Goal: Task Accomplishment & Management: Use online tool/utility

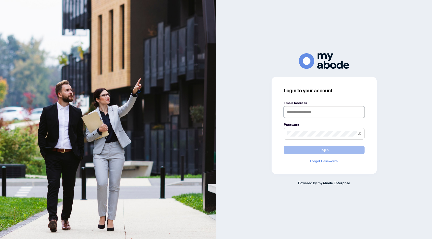
type input "**********"
click at [322, 153] on span "Login" at bounding box center [324, 150] width 9 height 8
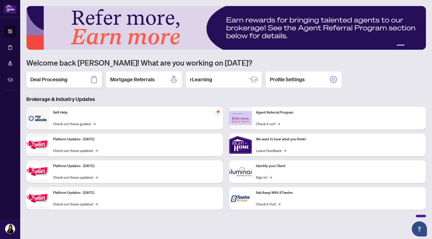
click at [65, 81] on h2 "Deal Processing" at bounding box center [48, 79] width 37 height 7
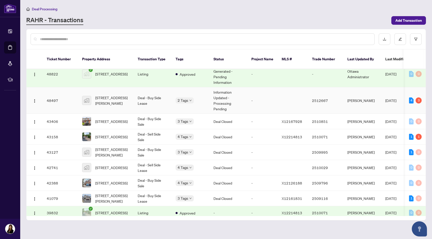
scroll to position [8, 0]
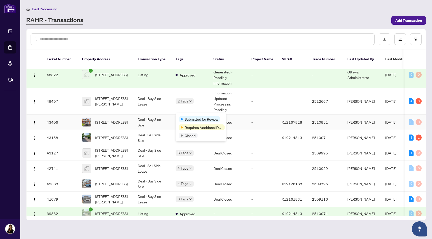
click at [182, 119] on span at bounding box center [182, 119] width 2 height 2
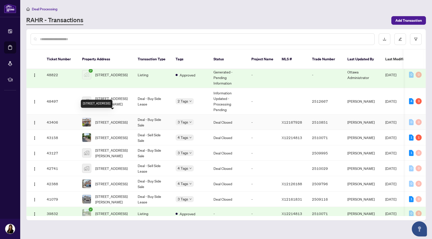
click at [111, 120] on span "35 Bellrock Dr, Ottawa, Ontario K2K 3J4, Canada" at bounding box center [111, 123] width 32 height 6
